Goal: Task Accomplishment & Management: Complete application form

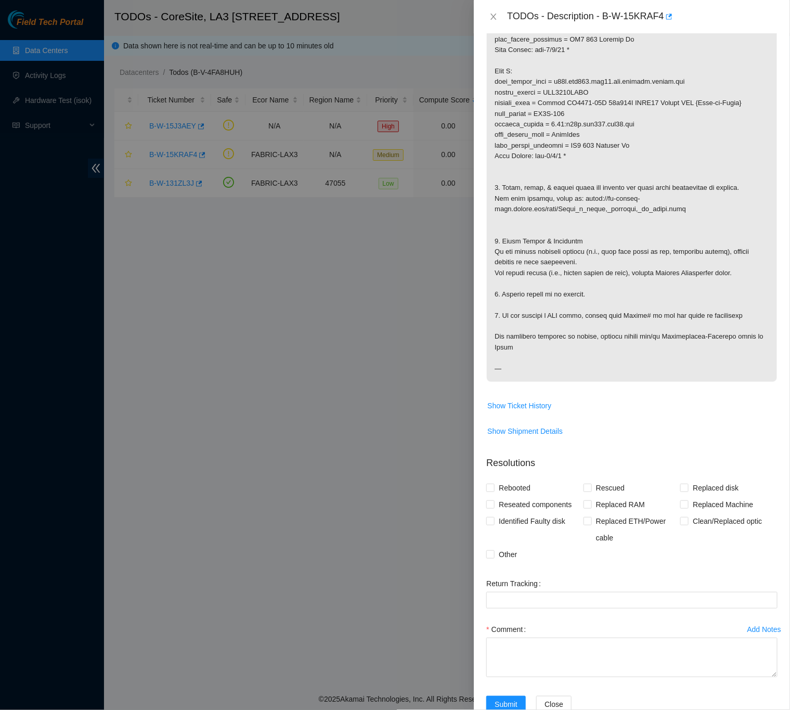
scroll to position [462, 0]
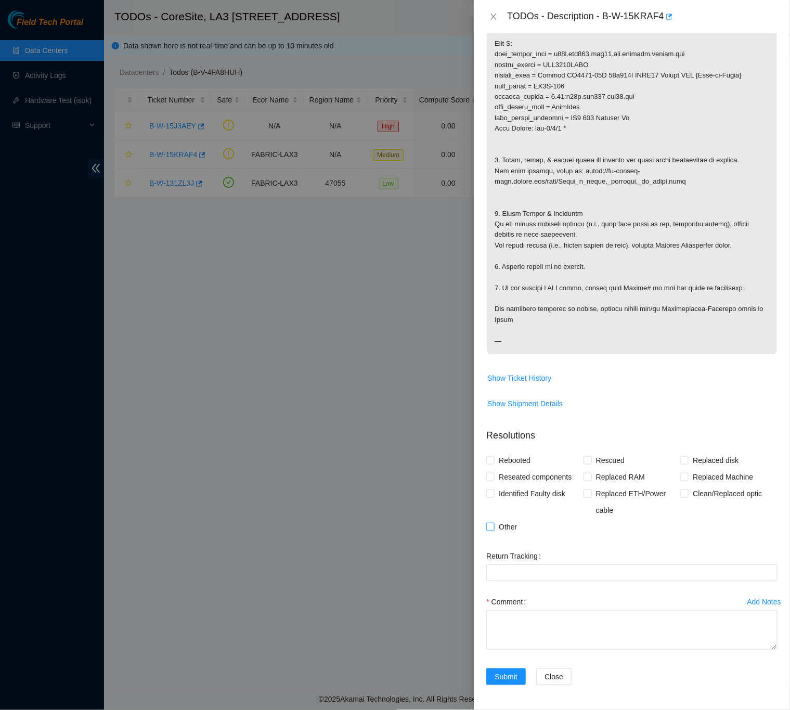
click at [491, 528] on input "Other" at bounding box center [490, 526] width 7 height 7
checkbox input "true"
click at [765, 524] on div "Rebooted Rescued Replaced disk Reseated components Replaced RAM Replaced Machin…" at bounding box center [632, 493] width 291 height 83
click at [559, 615] on textarea "Comment" at bounding box center [632, 630] width 291 height 40
paste textarea "B-W-15KRAF4 Down or Flapping Port -Checked Side A LA3A-218 r01.leaf107.lax03.fa…"
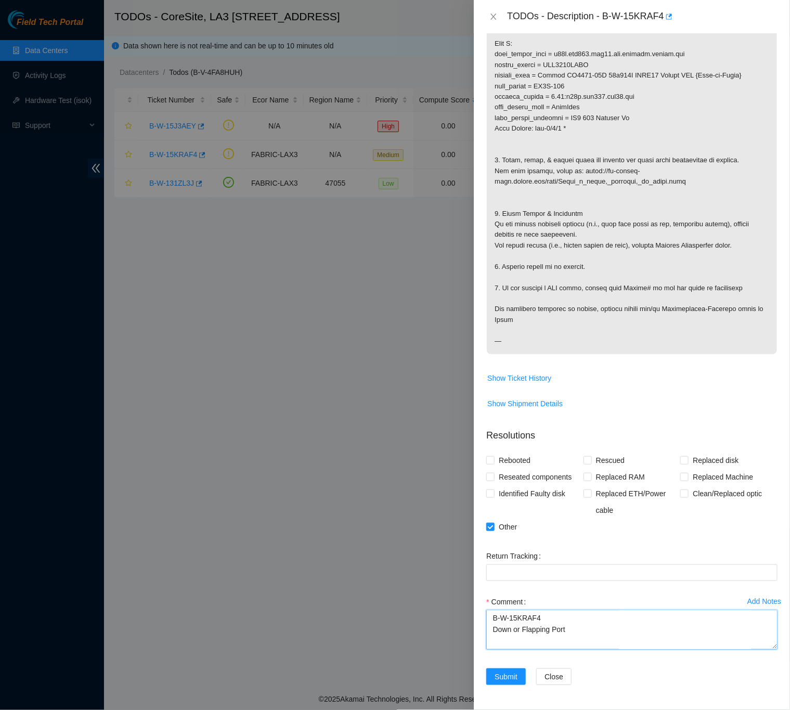
scroll to position [260, 0]
type textarea "B-W-15KRAF4 Down or Flapping Port -Checked Side A LA3A-218 r01.leaf107.lax03.fa…"
click at [773, 405] on div "Problem Type Network Rack Number N/A Machine Number N/A Serial Number N/A Produ…" at bounding box center [632, 371] width 316 height 677
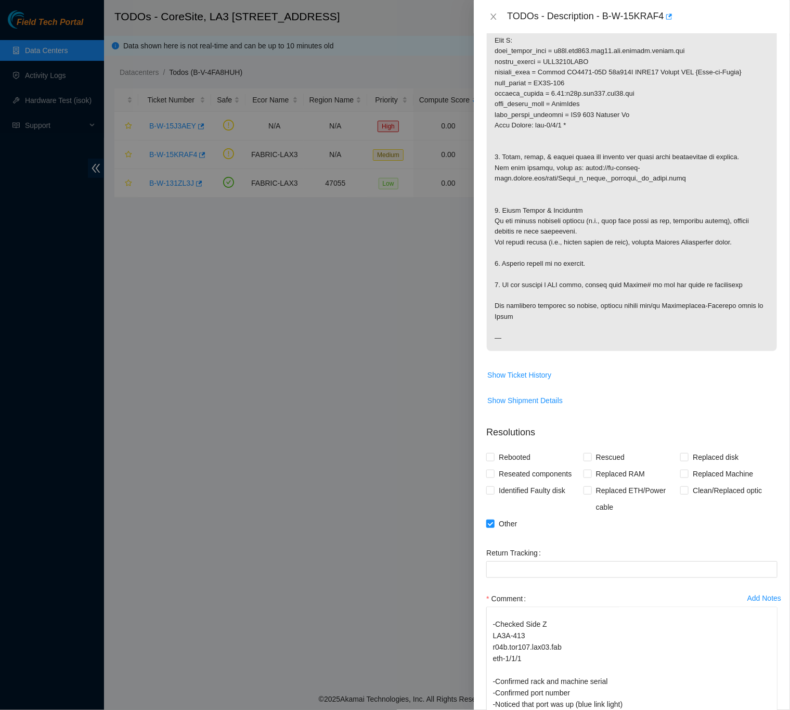
scroll to position [162, 0]
drag, startPoint x: 761, startPoint y: 648, endPoint x: 771, endPoint y: 745, distance: 97.9
click at [771, 710] on html "Field Tech Portal Data Centers Activity Logs Hardware Test (isok) Support TODOs…" at bounding box center [395, 355] width 790 height 710
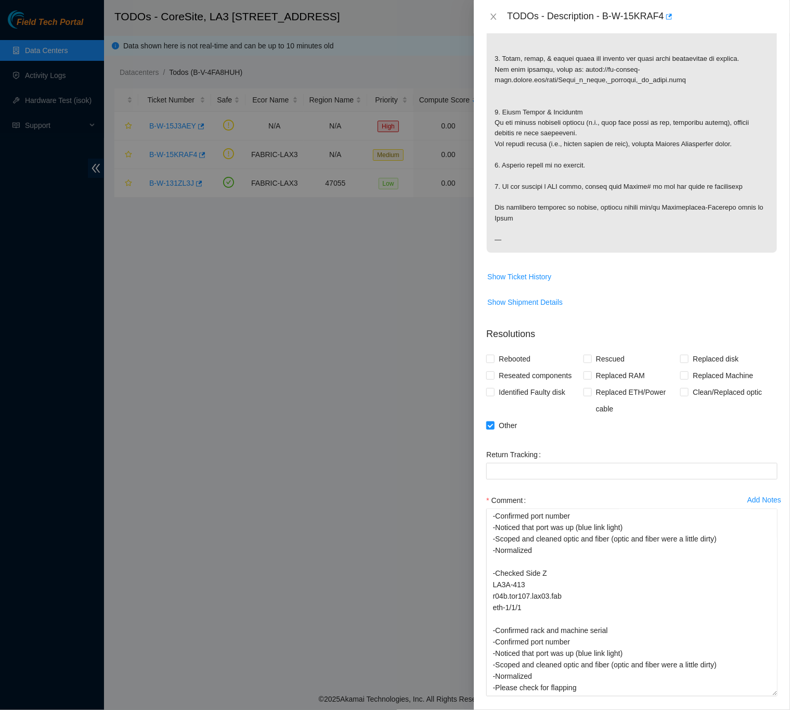
scroll to position [92, 0]
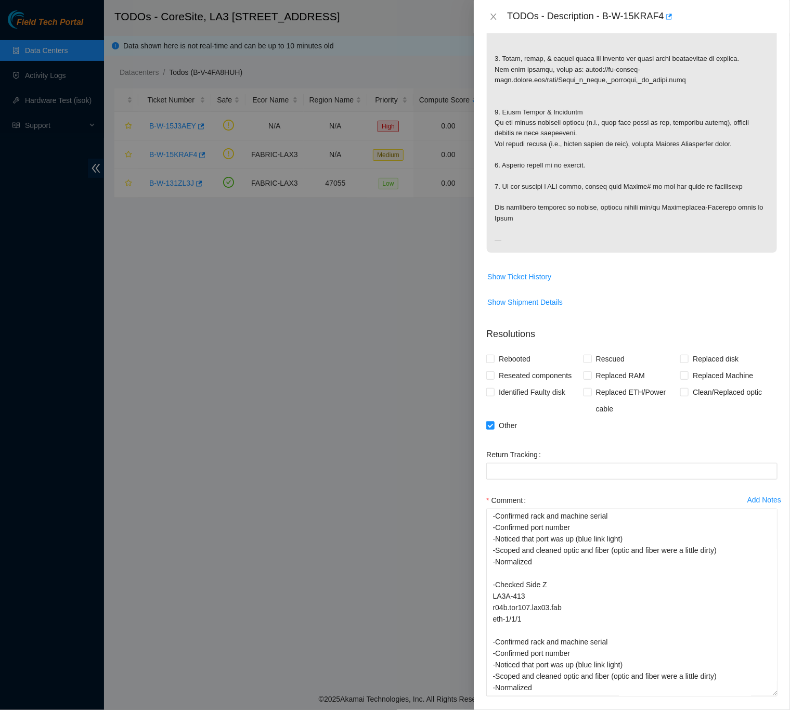
drag, startPoint x: 757, startPoint y: 646, endPoint x: 770, endPoint y: 719, distance: 73.4
click at [770, 710] on html "Field Tech Portal Data Centers Activity Logs Hardware Test (isok) Support TODOs…" at bounding box center [395, 355] width 790 height 710
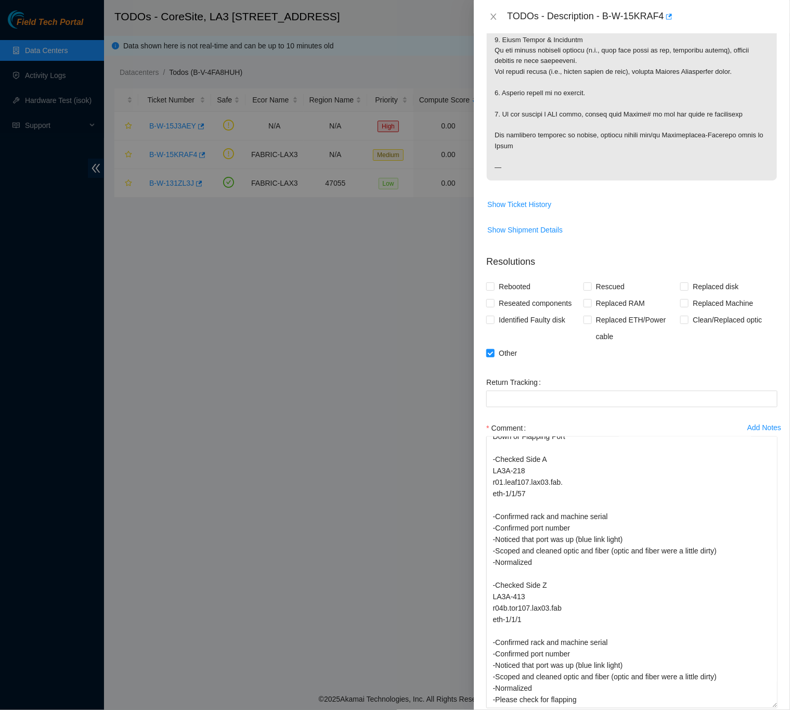
scroll to position [23, 0]
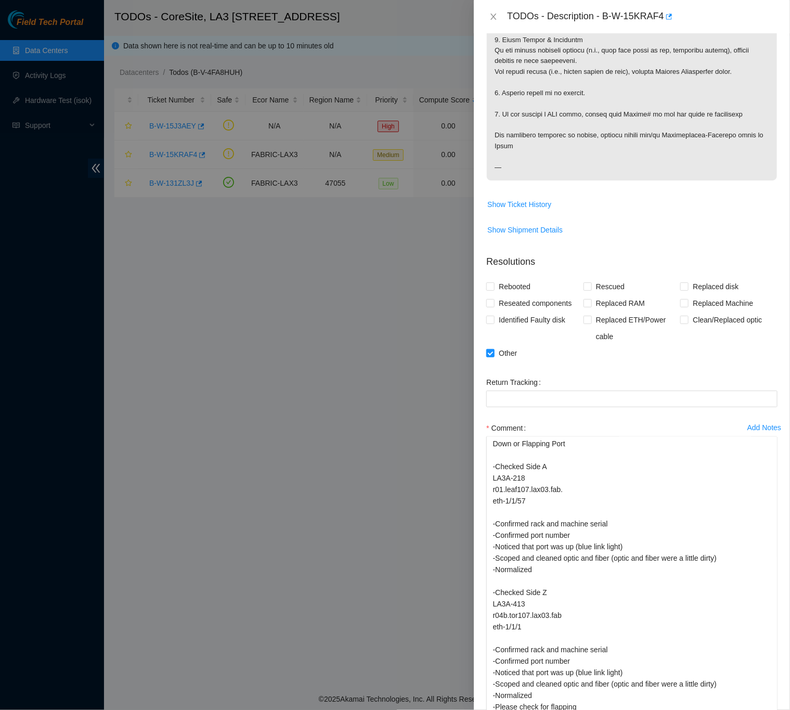
drag, startPoint x: 761, startPoint y: 647, endPoint x: 767, endPoint y: 715, distance: 68.5
click at [767, 710] on html "Field Tech Portal Data Centers Activity Logs Hardware Test (isok) Support TODOs…" at bounding box center [395, 355] width 790 height 710
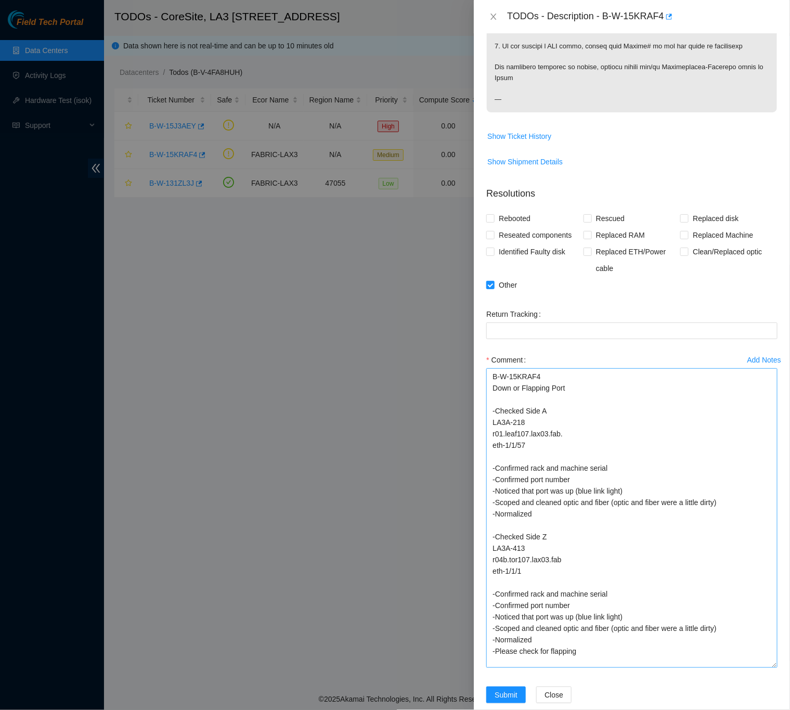
scroll to position [0, 0]
drag, startPoint x: 759, startPoint y: 647, endPoint x: 762, endPoint y: 683, distance: 36.0
click at [762, 683] on textarea "B-W-15KRAF4 Down or Flapping Port -Checked Side A LA3A-218 r01.leaf107.lax03.fa…" at bounding box center [632, 525] width 291 height 314
click at [773, 402] on div "Problem Type Network Rack Number N/A Machine Number N/A Serial Number N/A Produ…" at bounding box center [632, 371] width 316 height 677
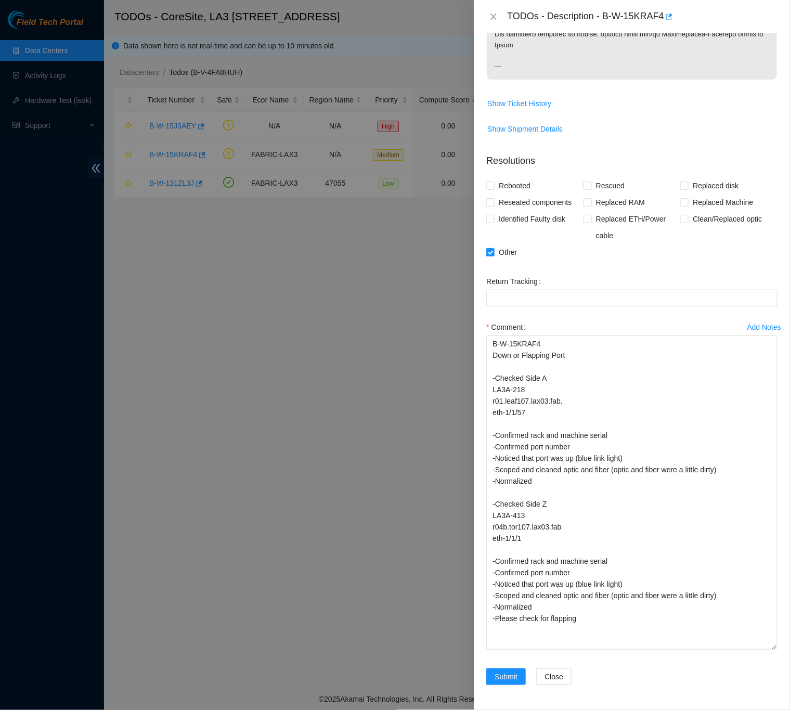
click at [775, 265] on div "Problem Type Network Rack Number N/A Machine Number N/A Serial Number N/A Produ…" at bounding box center [632, 371] width 316 height 677
click at [774, 532] on div "Problem Type Network Rack Number N/A Machine Number N/A Serial Number N/A Produ…" at bounding box center [632, 371] width 316 height 677
click at [771, 444] on div "Problem Type Network Rack Number N/A Machine Number N/A Serial Number N/A Produ…" at bounding box center [632, 371] width 316 height 677
click at [779, 350] on div "Problem Type Network Rack Number N/A Machine Number N/A Serial Number N/A Produ…" at bounding box center [632, 371] width 316 height 677
click at [523, 676] on button "Submit" at bounding box center [507, 677] width 40 height 17
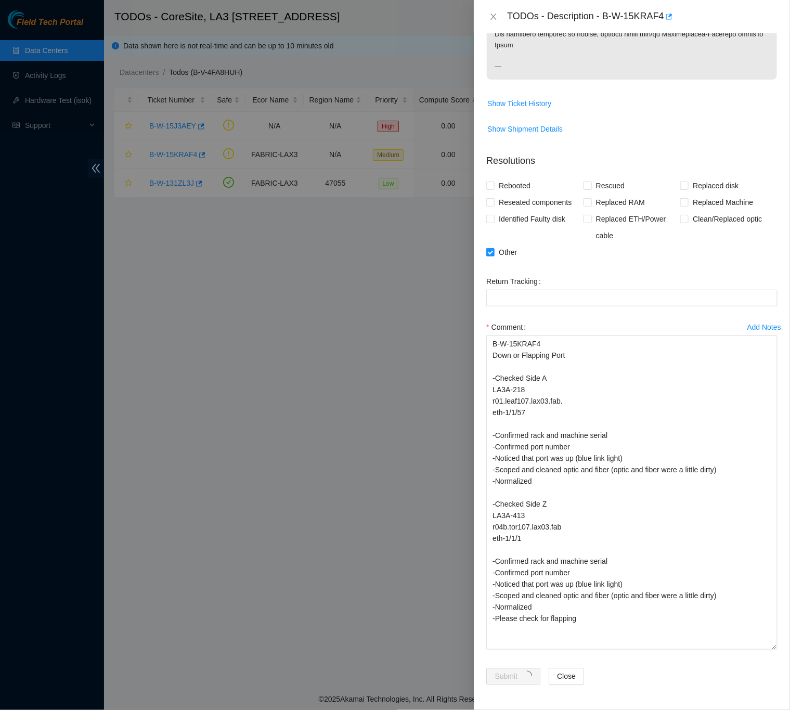
scroll to position [0, 0]
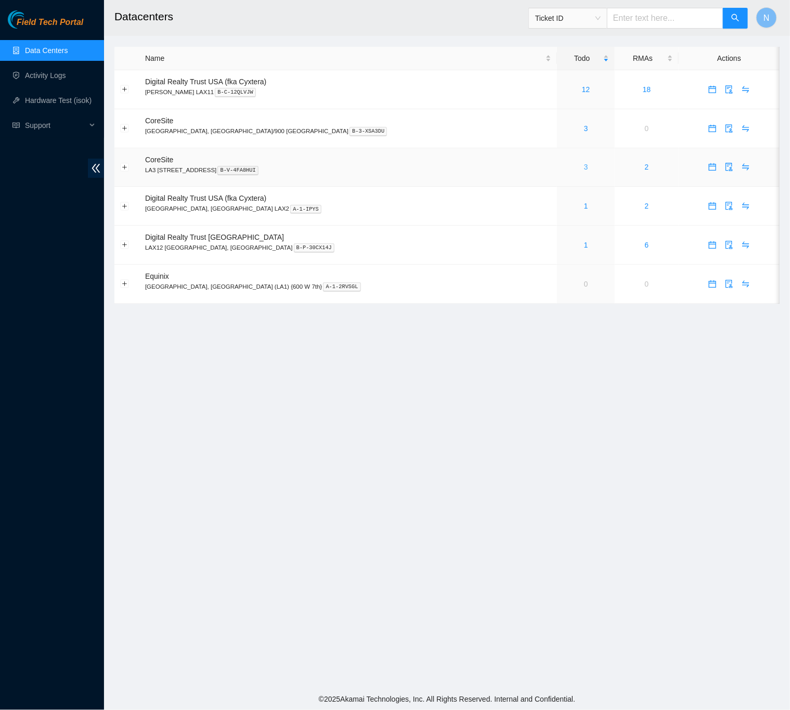
click at [584, 168] on link "3" at bounding box center [586, 167] width 4 height 8
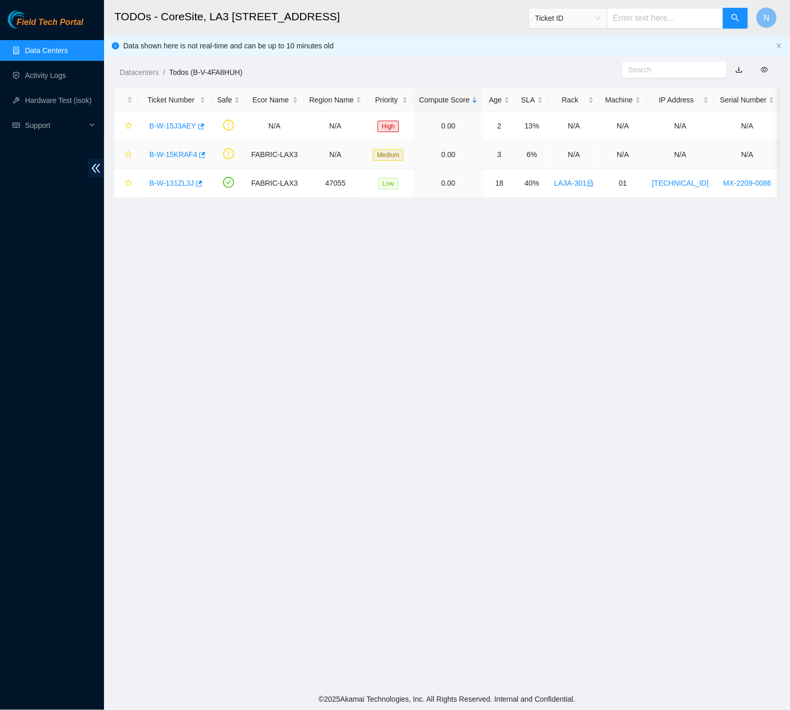
click at [167, 151] on link "B-W-15KRAF4" at bounding box center [173, 154] width 48 height 8
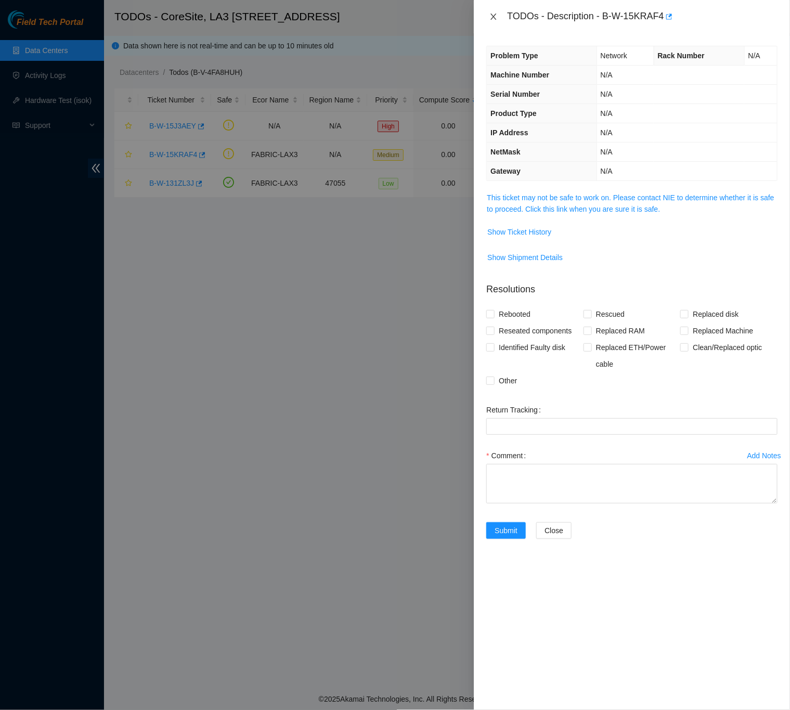
click at [490, 15] on icon "close" at bounding box center [494, 16] width 8 height 8
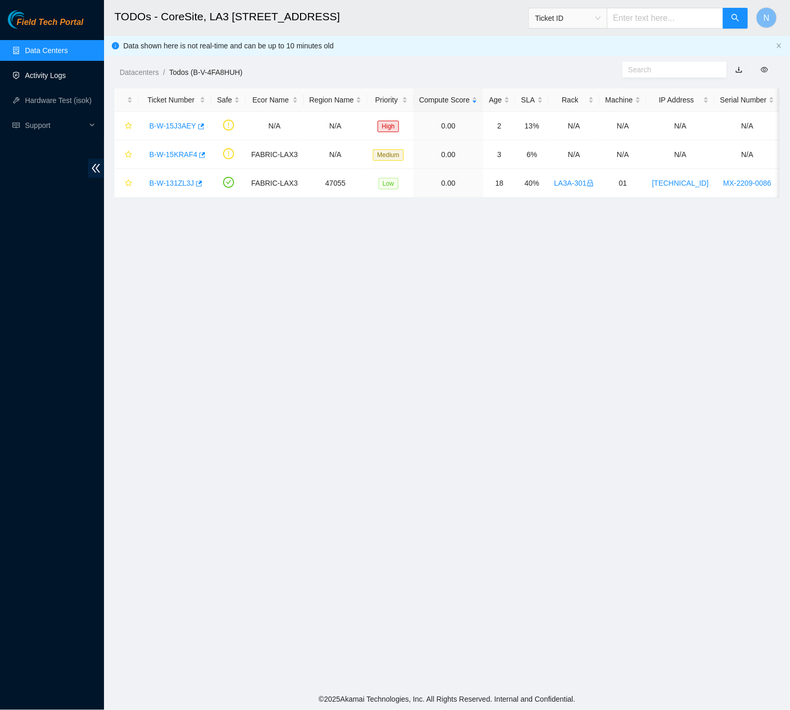
click at [61, 76] on link "Activity Logs" at bounding box center [45, 75] width 41 height 8
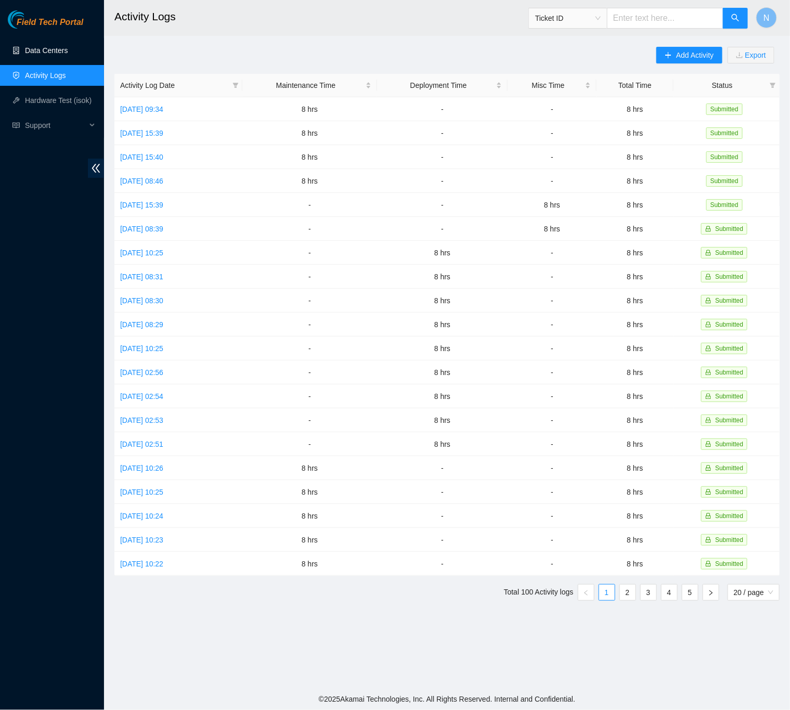
click at [53, 46] on link "Data Centers" at bounding box center [46, 50] width 43 height 8
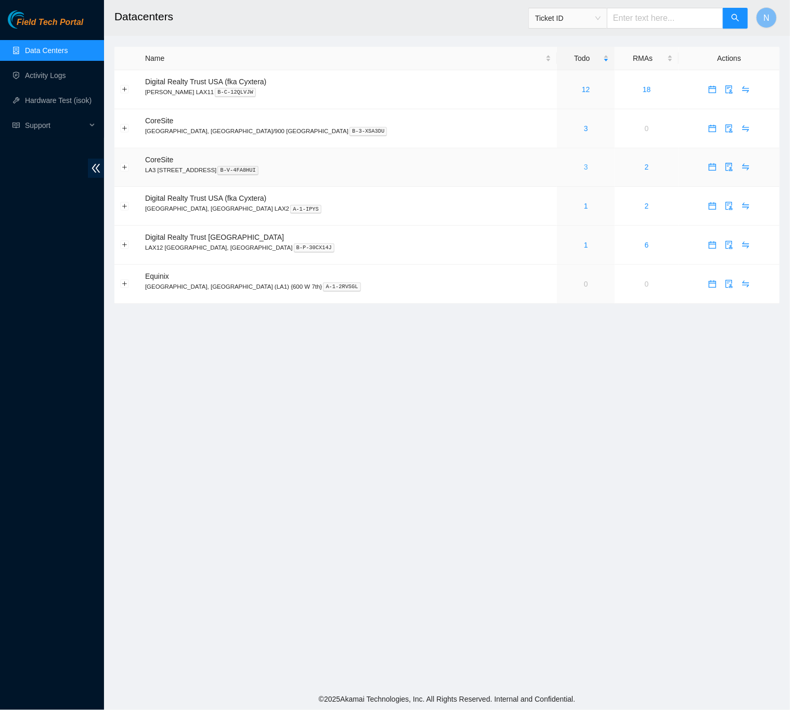
click at [584, 167] on link "3" at bounding box center [586, 167] width 4 height 8
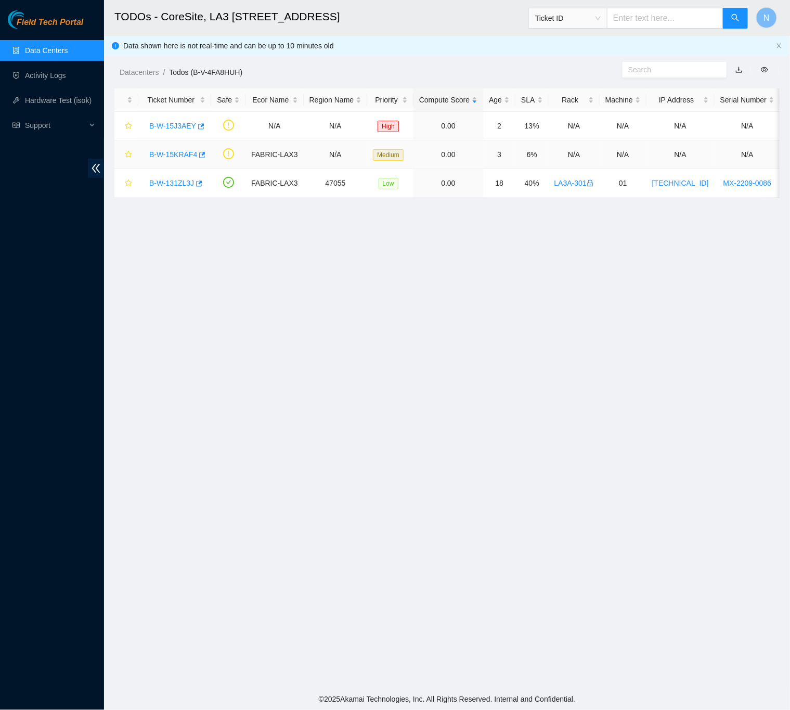
click at [162, 152] on link "B-W-15KRAF4" at bounding box center [173, 154] width 48 height 8
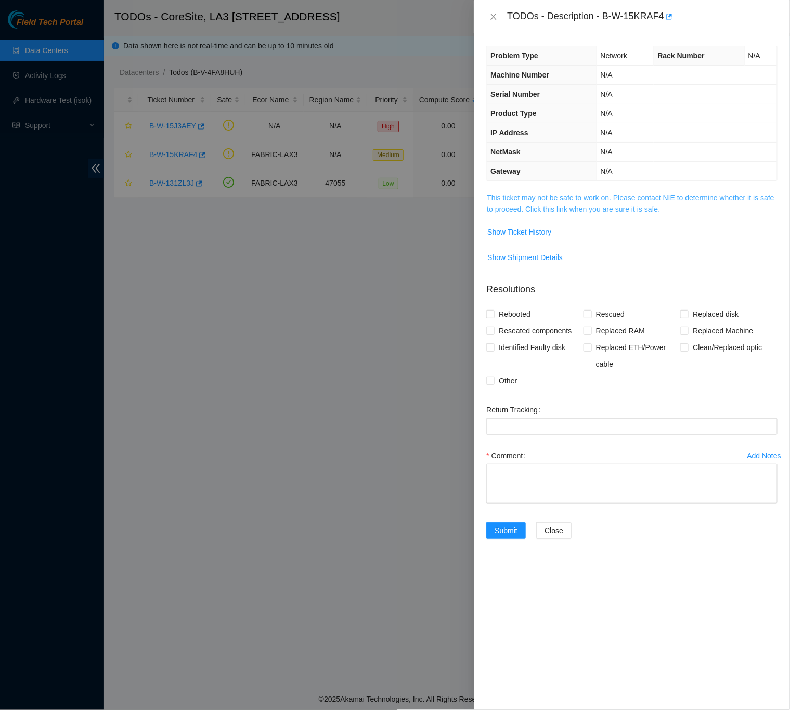
click at [556, 210] on link "This ticket may not be safe to work on. Please contact NIE to determine whether…" at bounding box center [630, 204] width 287 height 20
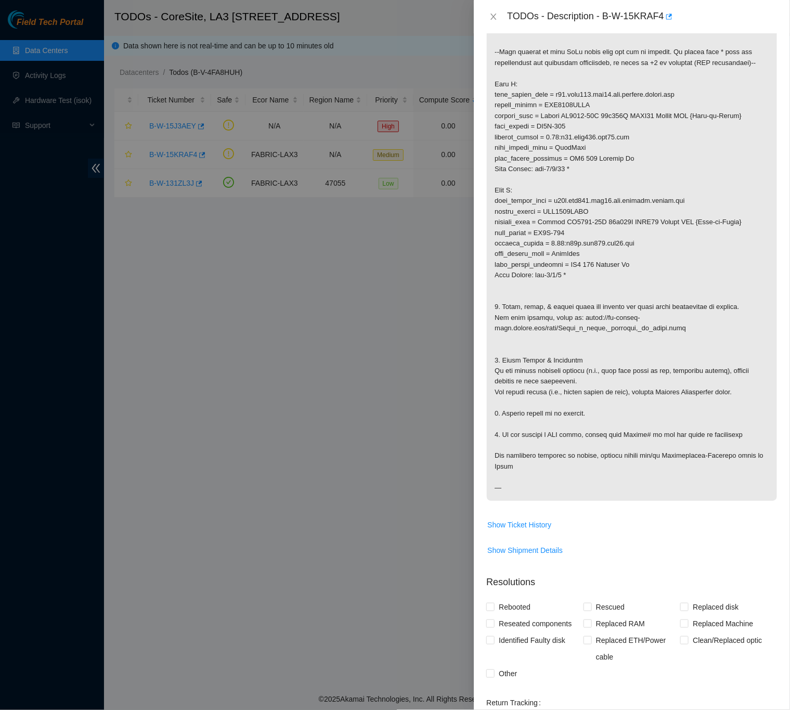
scroll to position [462, 0]
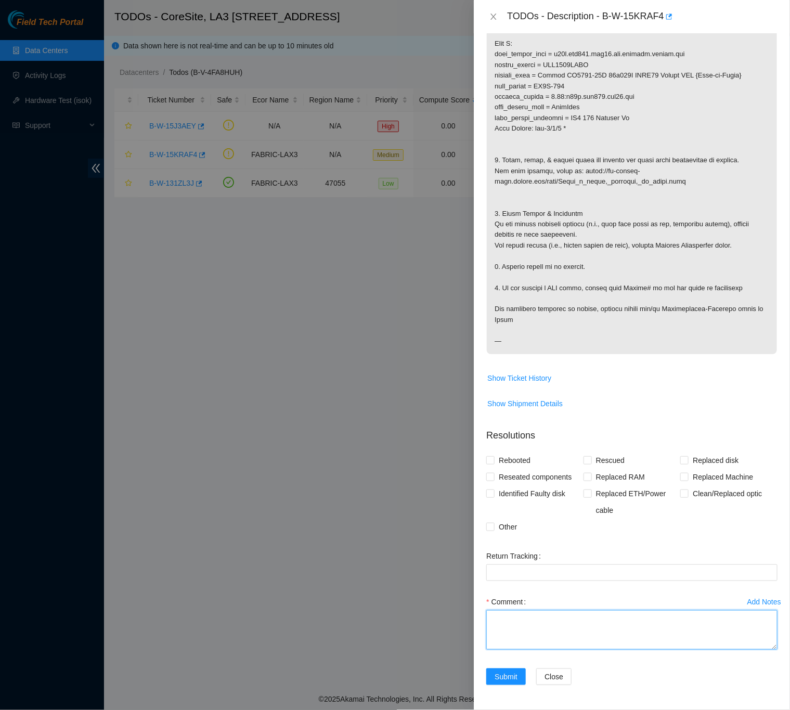
click at [681, 622] on textarea "Comment" at bounding box center [632, 630] width 291 height 40
paste textarea "B-W-15KRAF4 Down or Flapping Port -Checked Side A LA3A-218 r01.leaf107.lax03.fa…"
type textarea "B-W-15KRAF4 Down or Flapping Port -Checked Side A LA3A-218 r01.leaf107.lax03.fa…"
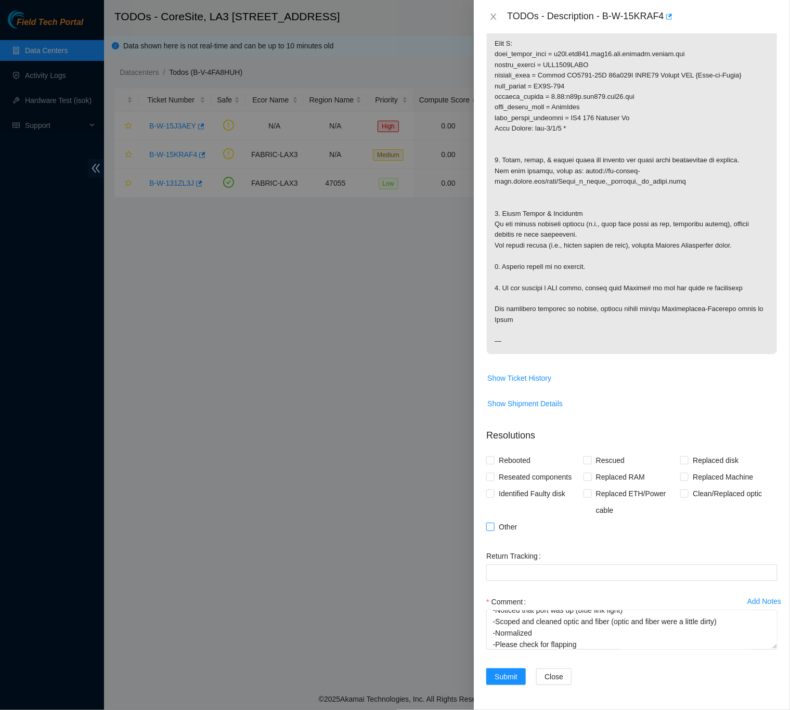
click at [492, 528] on input "Other" at bounding box center [490, 526] width 7 height 7
checkbox input "true"
click at [773, 561] on div "Problem Type Network Rack Number N/A Machine Number N/A Serial Number N/A Produ…" at bounding box center [632, 371] width 316 height 677
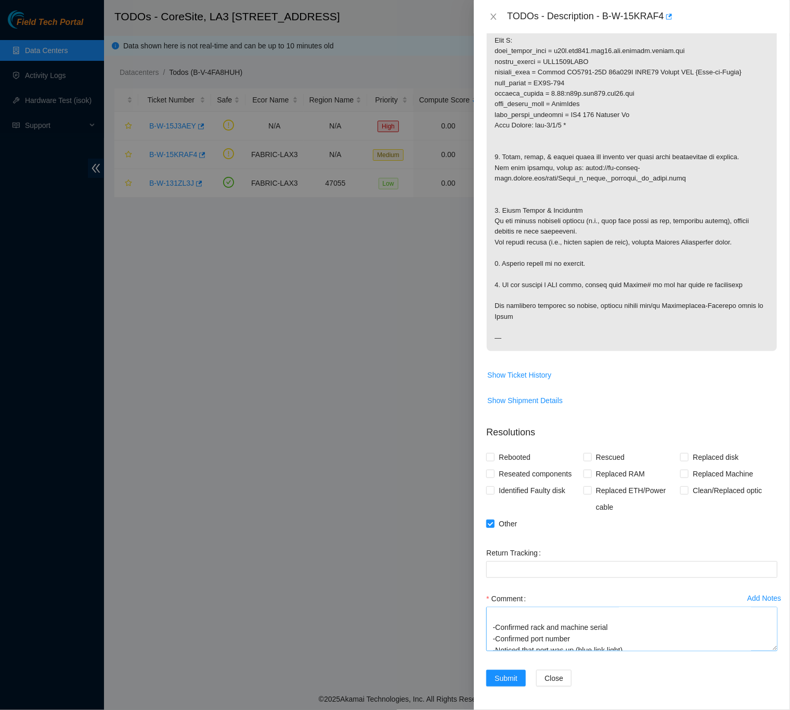
scroll to position [194, 0]
drag, startPoint x: 759, startPoint y: 648, endPoint x: 763, endPoint y: 706, distance: 57.4
click at [763, 652] on textarea "B-W-15KRAF4 Down or Flapping Port -Checked Side A LA3A-218 r01.leaf107.lax03.fa…" at bounding box center [632, 629] width 291 height 44
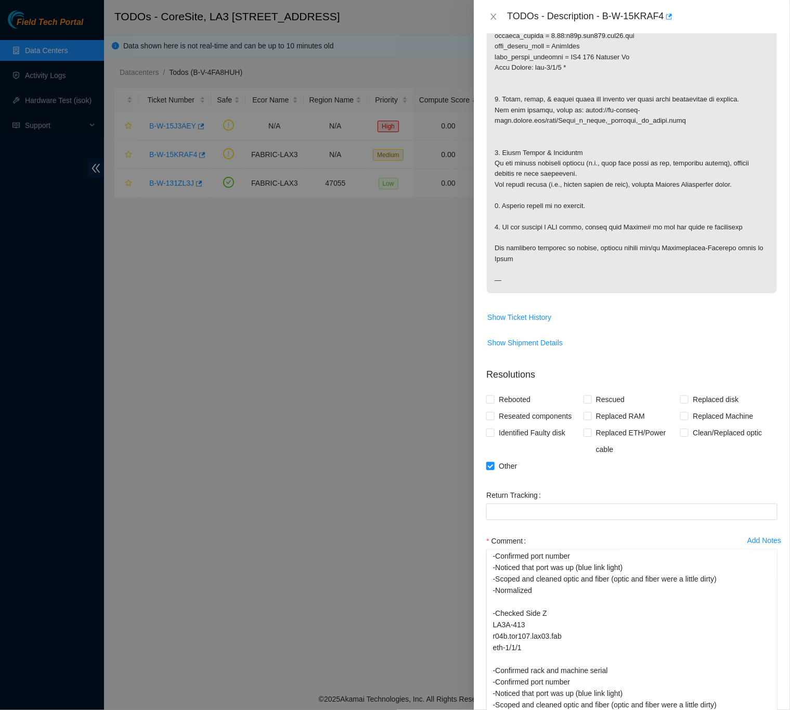
scroll to position [101, 0]
drag, startPoint x: 758, startPoint y: 646, endPoint x: 765, endPoint y: 739, distance: 93.0
click at [765, 710] on html "Field Tech Portal Data Centers Activity Logs Hardware Test (isok) Support TODOs…" at bounding box center [395, 355] width 790 height 710
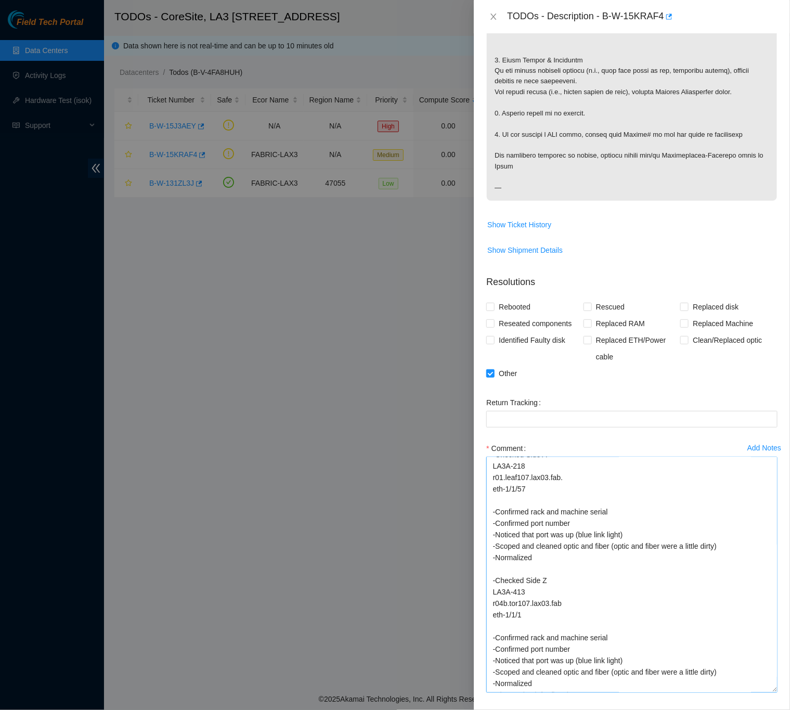
scroll to position [38, 0]
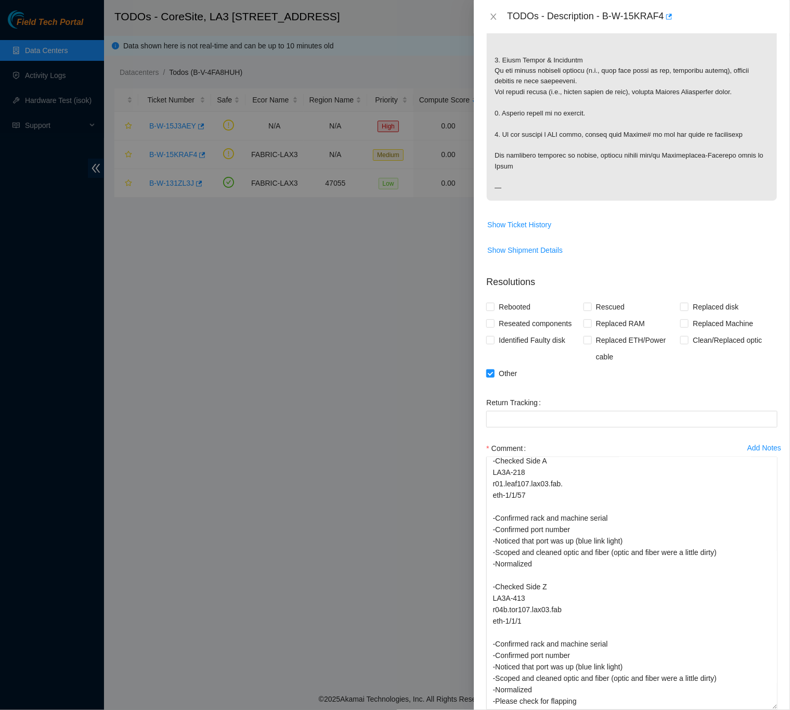
drag, startPoint x: 758, startPoint y: 646, endPoint x: 776, endPoint y: 696, distance: 53.4
click at [764, 706] on textarea "B-W-15KRAF4 Down or Flapping Port -Checked Side A LA3A-218 r01.leaf107.lax03.fa…" at bounding box center [632, 583] width 291 height 253
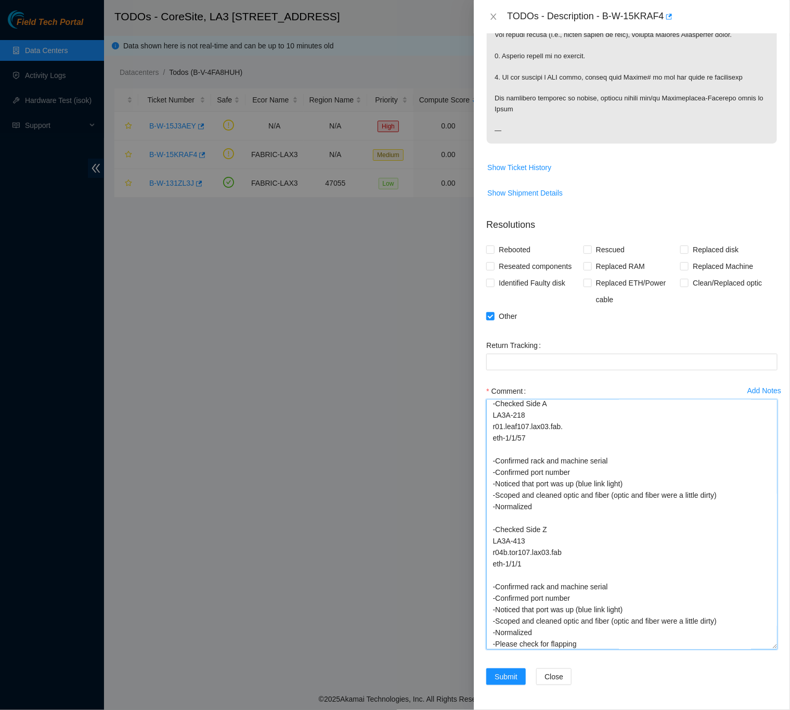
drag, startPoint x: 761, startPoint y: 648, endPoint x: 764, endPoint y: 671, distance: 23.1
click at [764, 671] on form "Resolutions Rebooted Rescued Replaced disk Reseated components Replaced RAM Rep…" at bounding box center [632, 454] width 291 height 488
click at [759, 646] on textarea "B-W-15KRAF4 Down or Flapping Port -Checked Side A LA3A-218 r01.leaf107.lax03.fa…" at bounding box center [632, 525] width 291 height 250
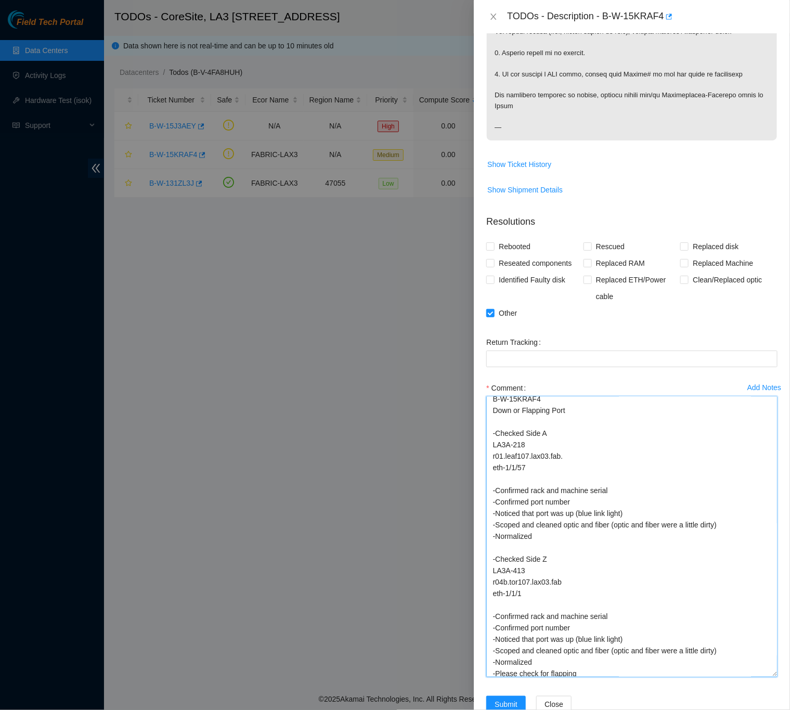
scroll to position [0, 0]
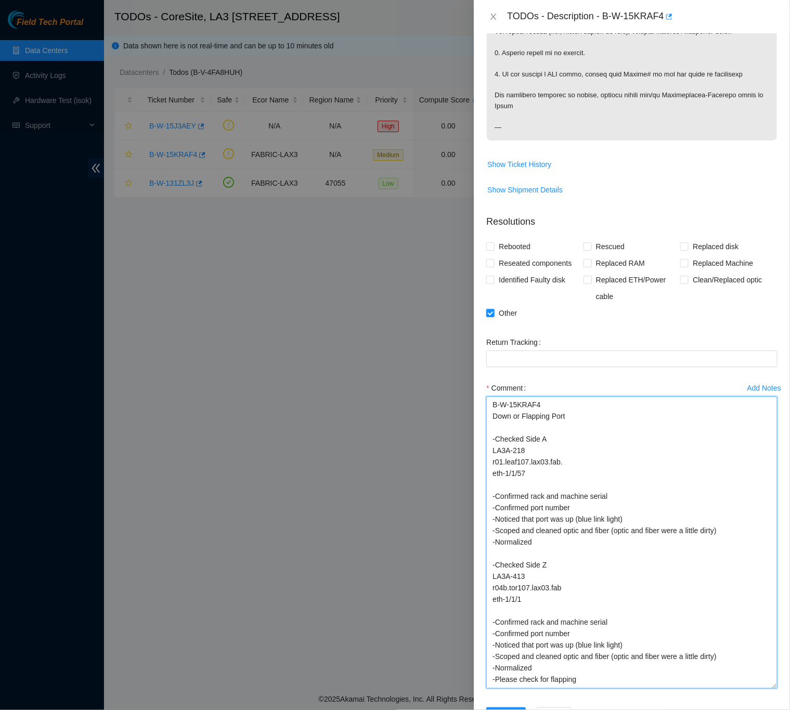
drag, startPoint x: 759, startPoint y: 645, endPoint x: 762, endPoint y: 687, distance: 42.3
click at [762, 687] on textarea "B-W-15KRAF4 Down or Flapping Port -Checked Side A LA3A-218 r01.leaf107.lax03.fa…" at bounding box center [632, 543] width 291 height 292
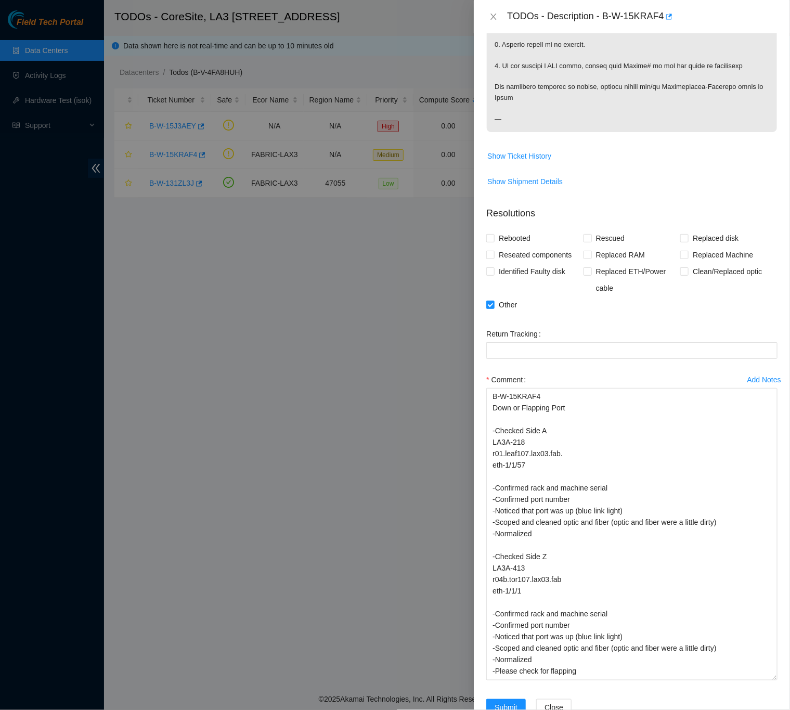
scroll to position [715, 0]
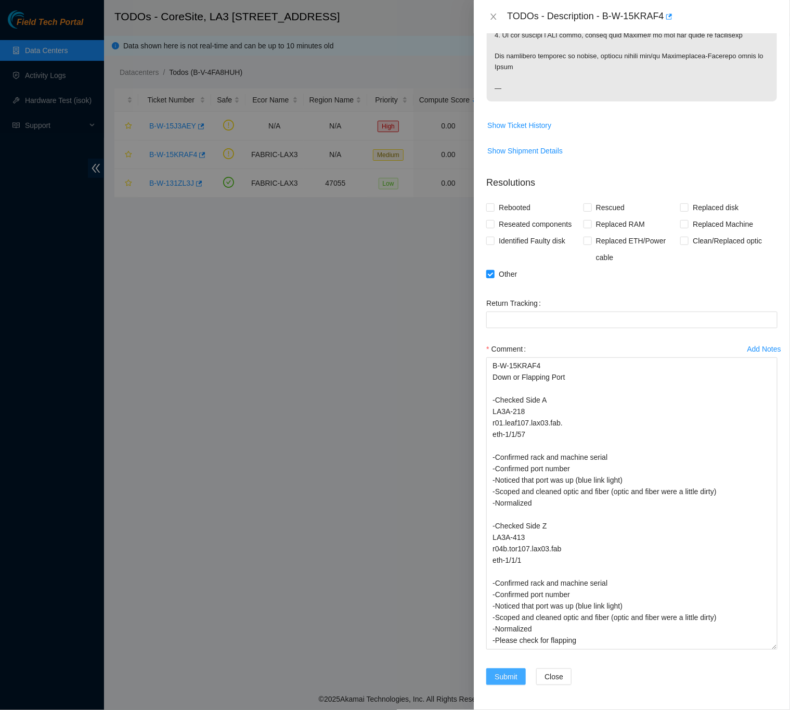
click at [520, 679] on button "Submit" at bounding box center [507, 677] width 40 height 17
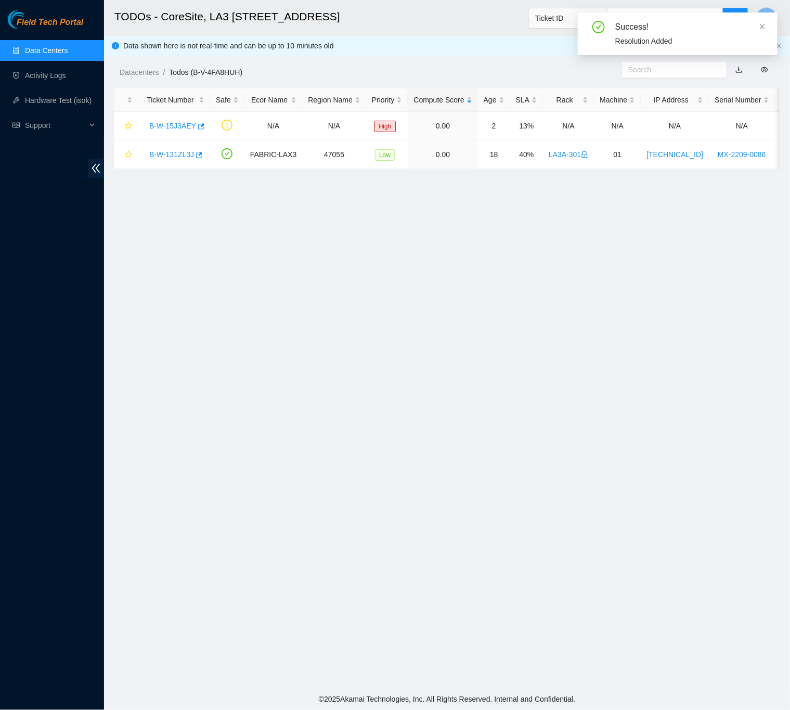
click at [53, 47] on link "Data Centers" at bounding box center [46, 50] width 43 height 8
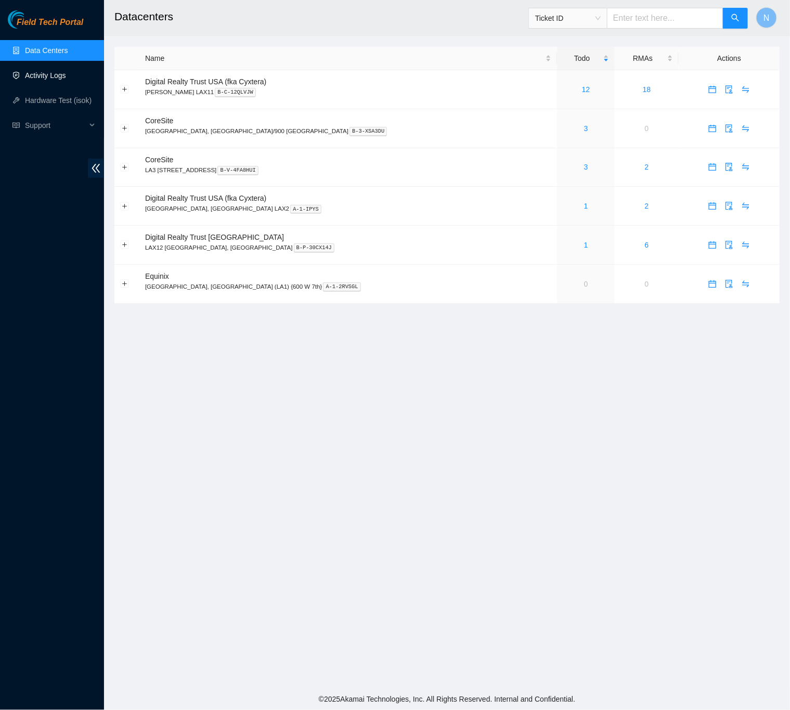
click at [25, 72] on link "Activity Logs" at bounding box center [45, 75] width 41 height 8
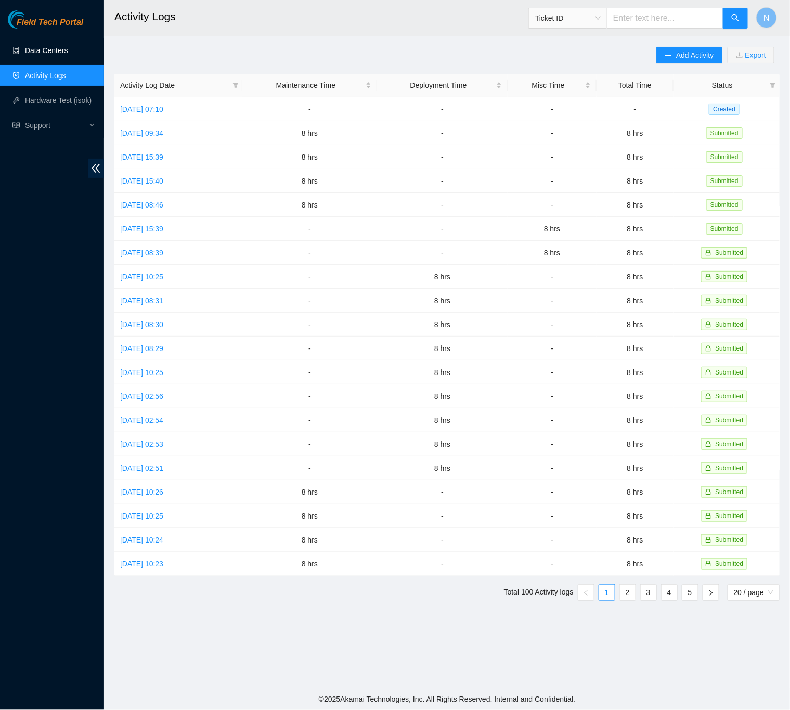
click at [59, 46] on link "Data Centers" at bounding box center [46, 50] width 43 height 8
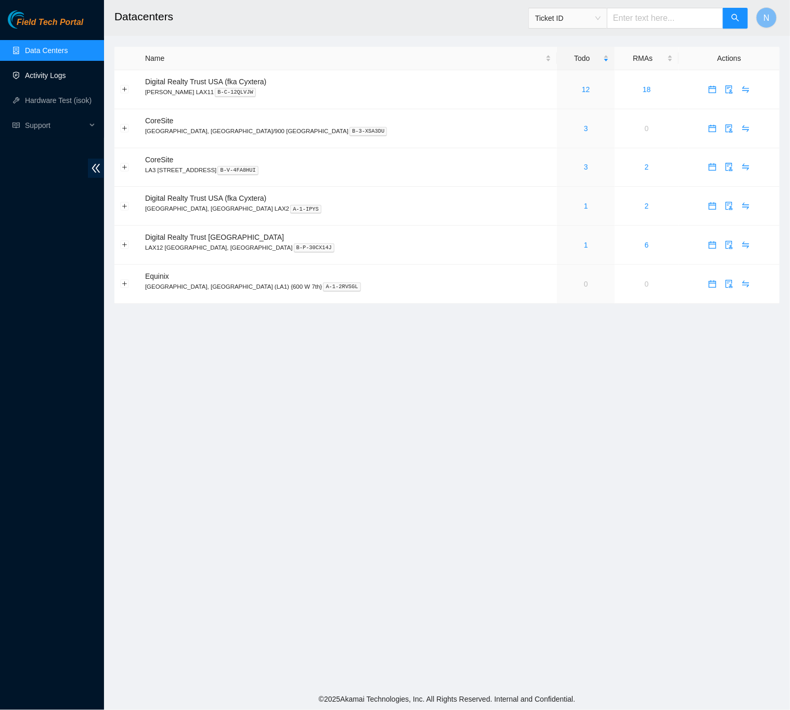
click at [55, 73] on link "Activity Logs" at bounding box center [45, 75] width 41 height 8
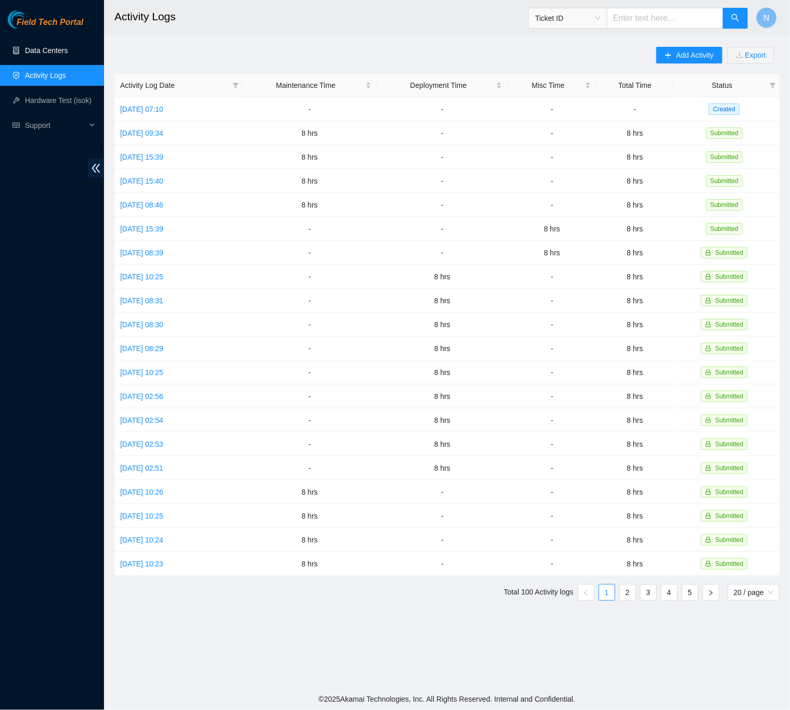
click at [49, 49] on link "Data Centers" at bounding box center [46, 50] width 43 height 8
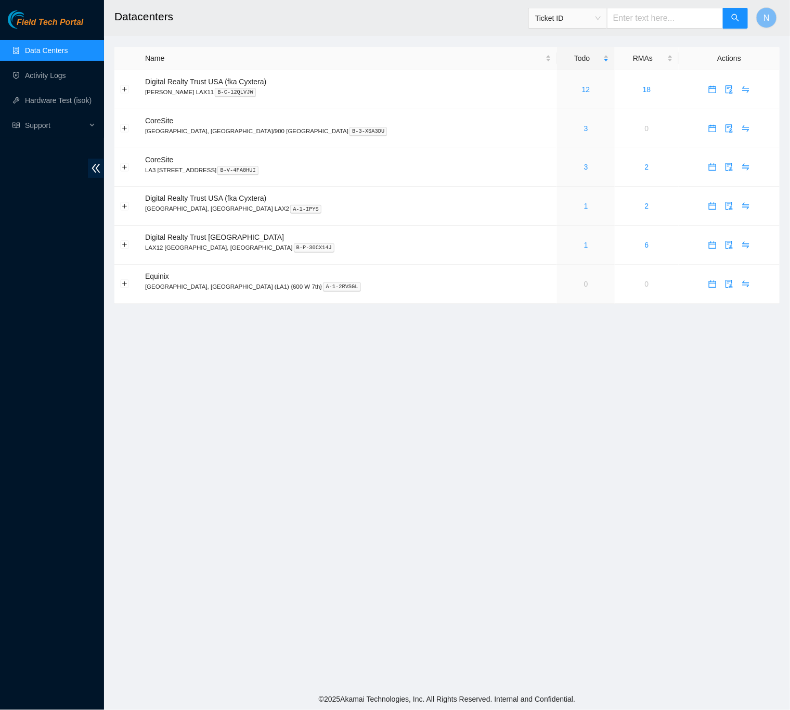
click at [597, 366] on main "Datacenters Ticket ID N Name Todo RMAs Actions Digital Realty Trust USA (fka Cy…" at bounding box center [447, 344] width 686 height 688
